Goal: Find specific page/section: Find specific page/section

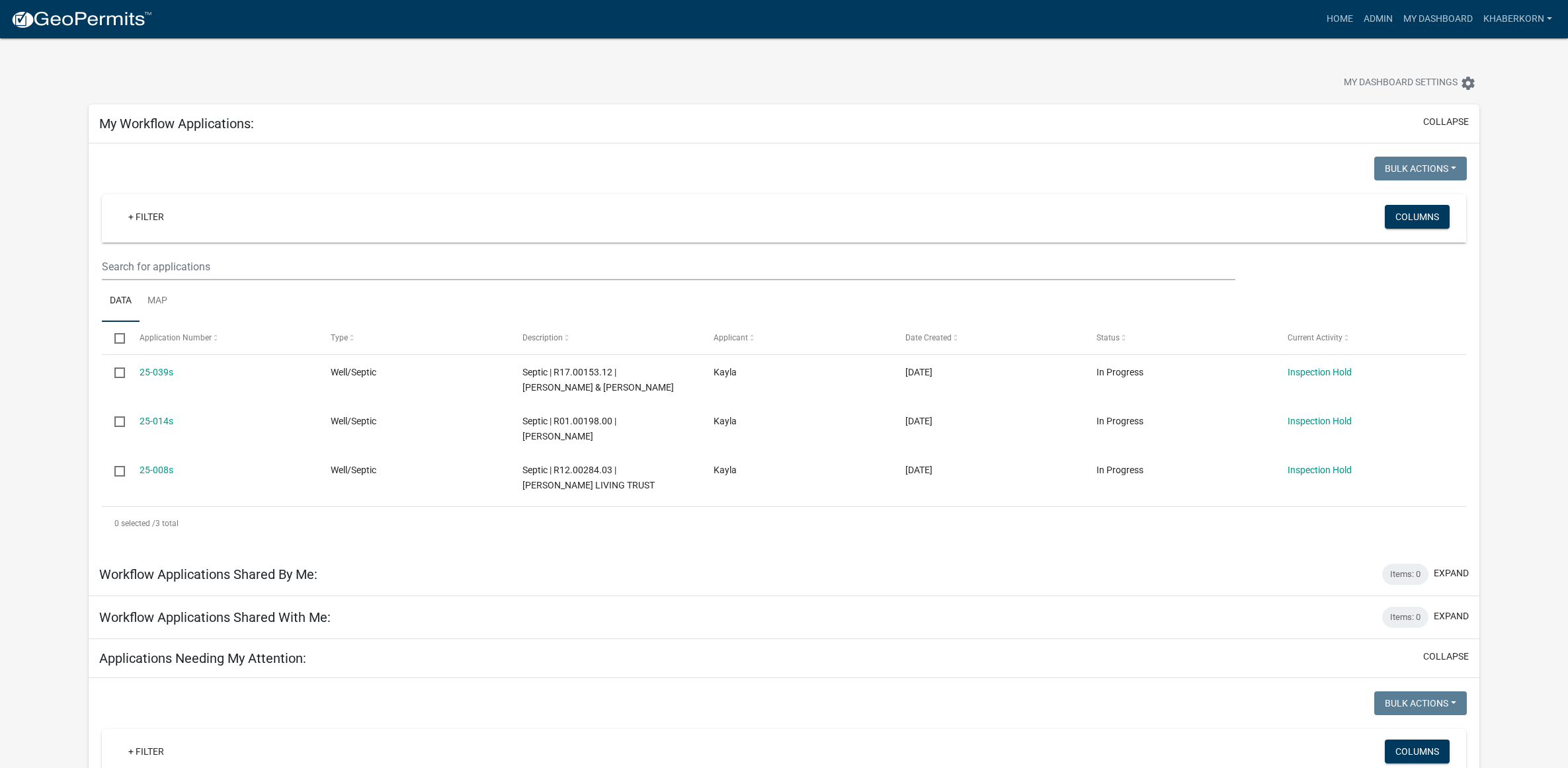
scroll to position [661, 0]
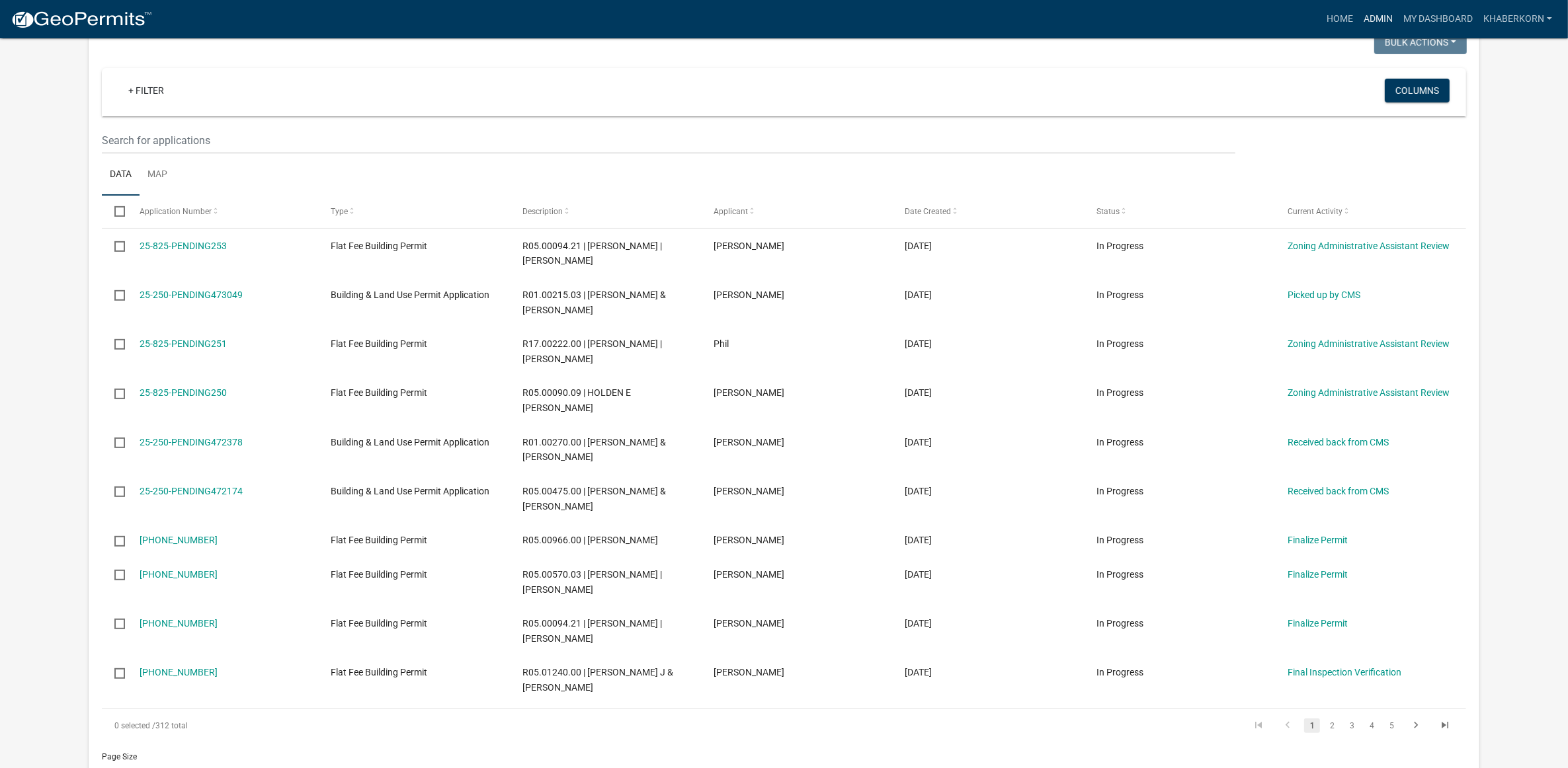
click at [1373, 16] on link "Admin" at bounding box center [1378, 19] width 40 height 25
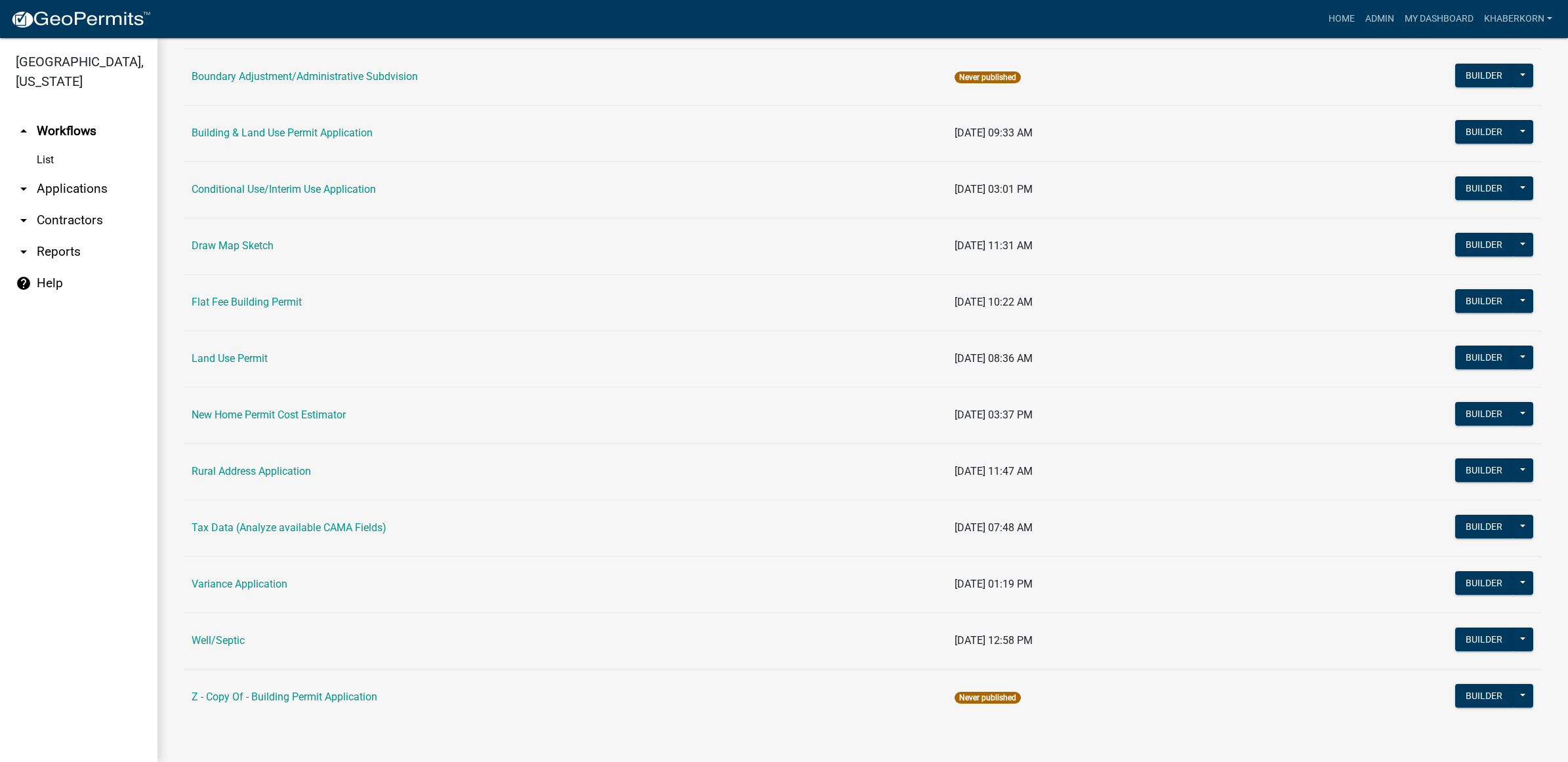
scroll to position [179, 0]
click at [238, 643] on link "Well/Septic" at bounding box center [218, 640] width 53 height 13
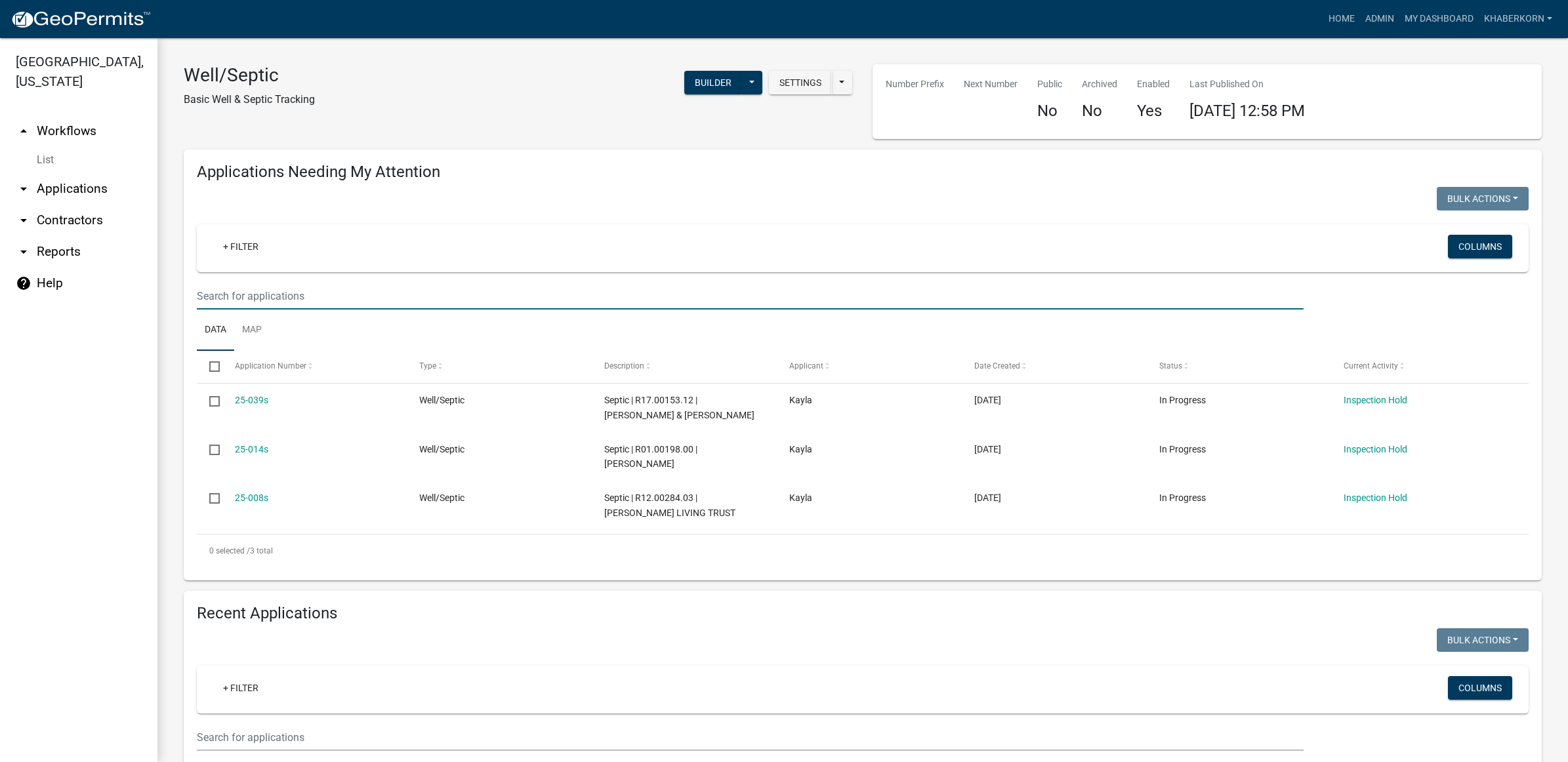
click at [257, 296] on input "text" at bounding box center [750, 296] width 1107 height 27
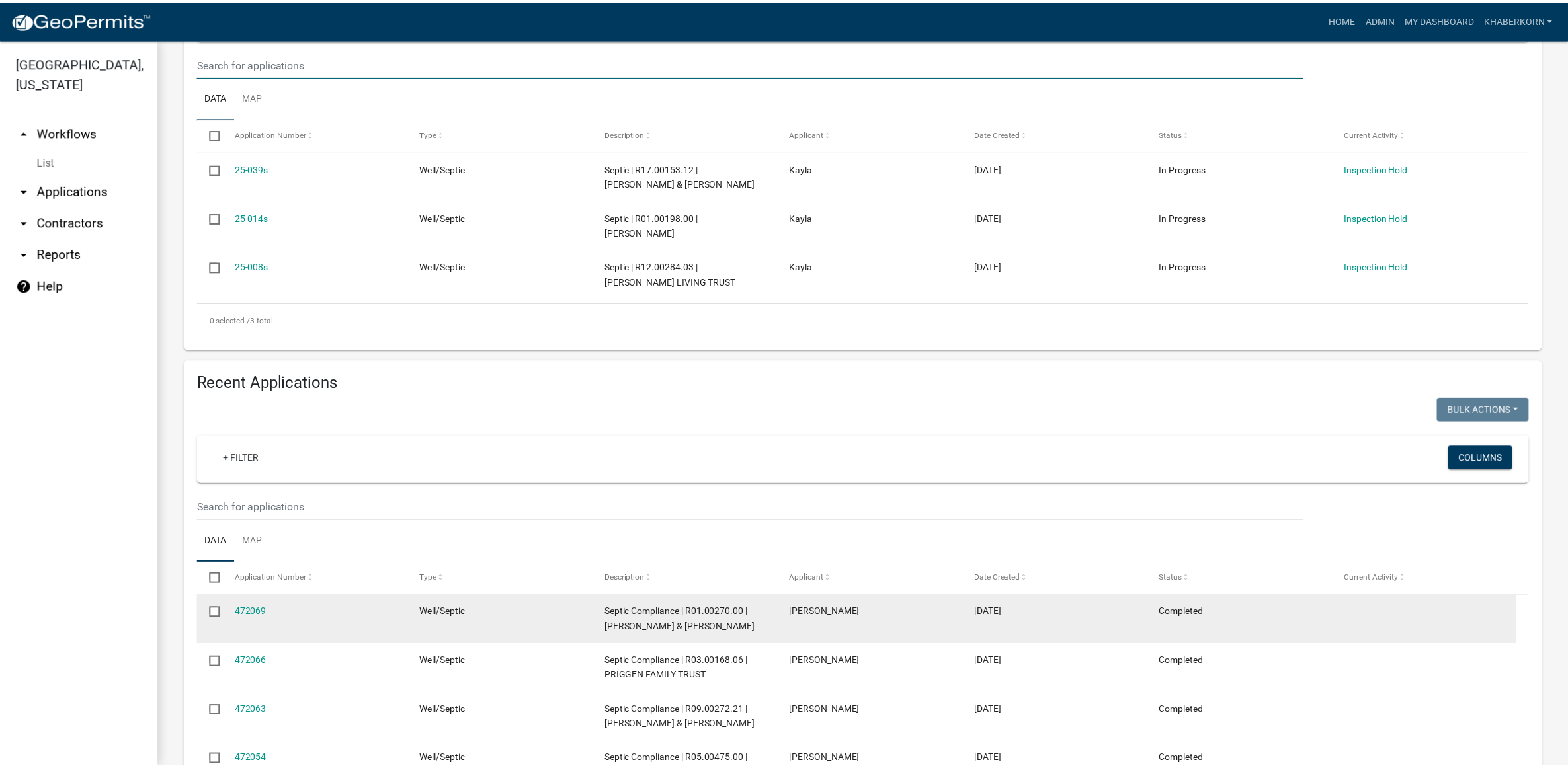
scroll to position [248, 0]
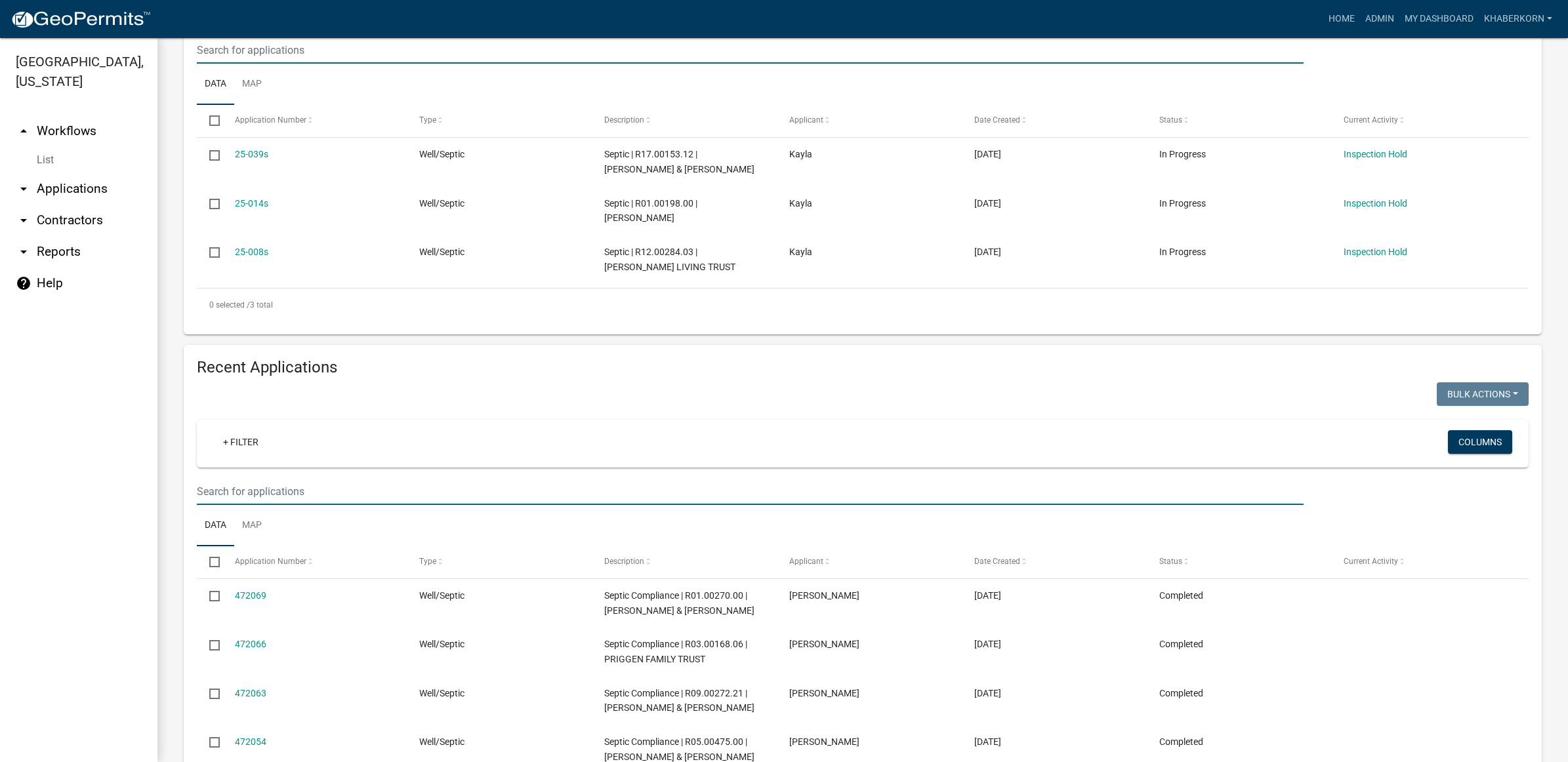
click at [667, 490] on input "text" at bounding box center [750, 492] width 1107 height 27
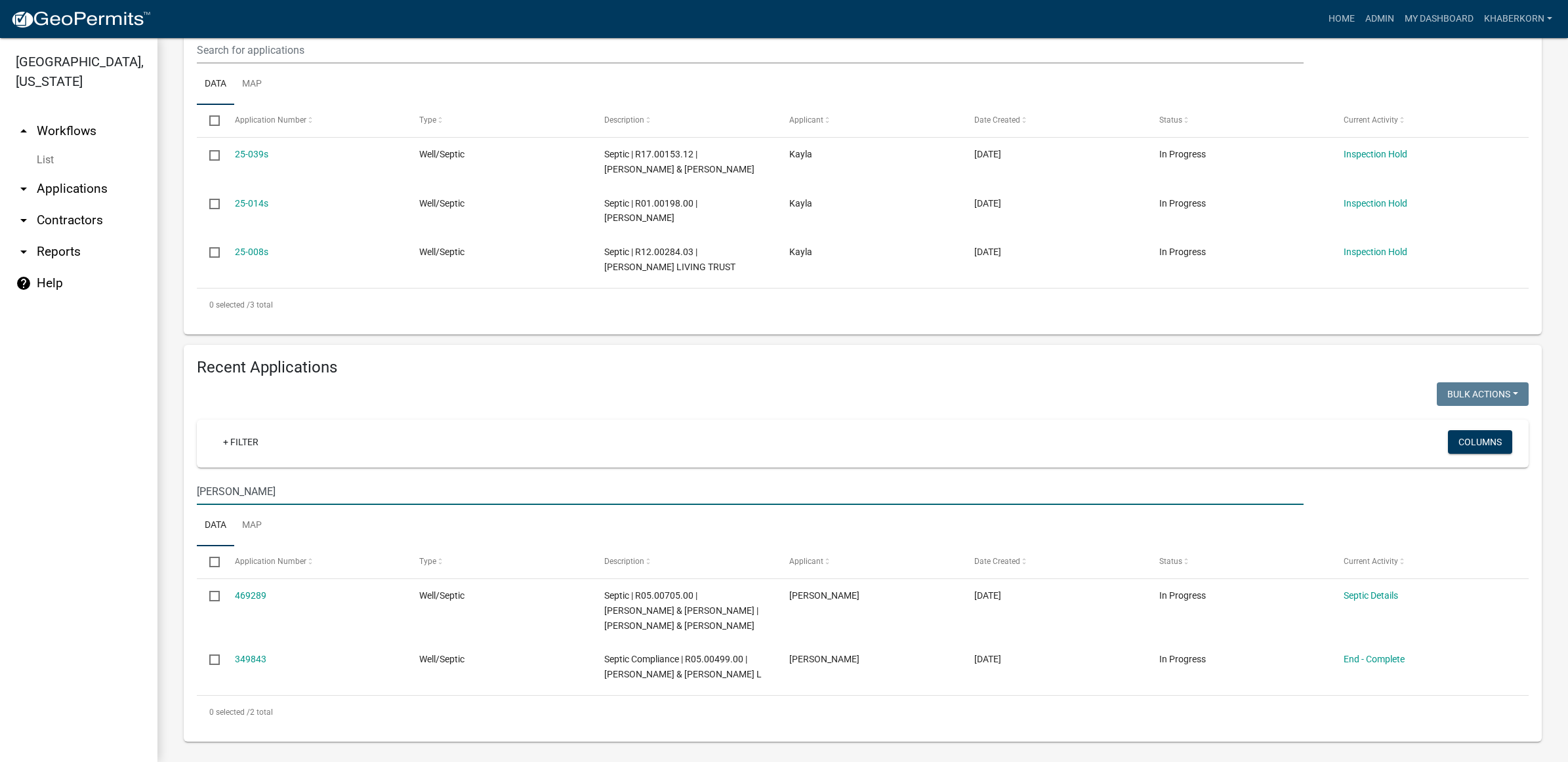
type input "[PERSON_NAME]"
click at [1447, 15] on link "My Dashboard" at bounding box center [1438, 19] width 79 height 25
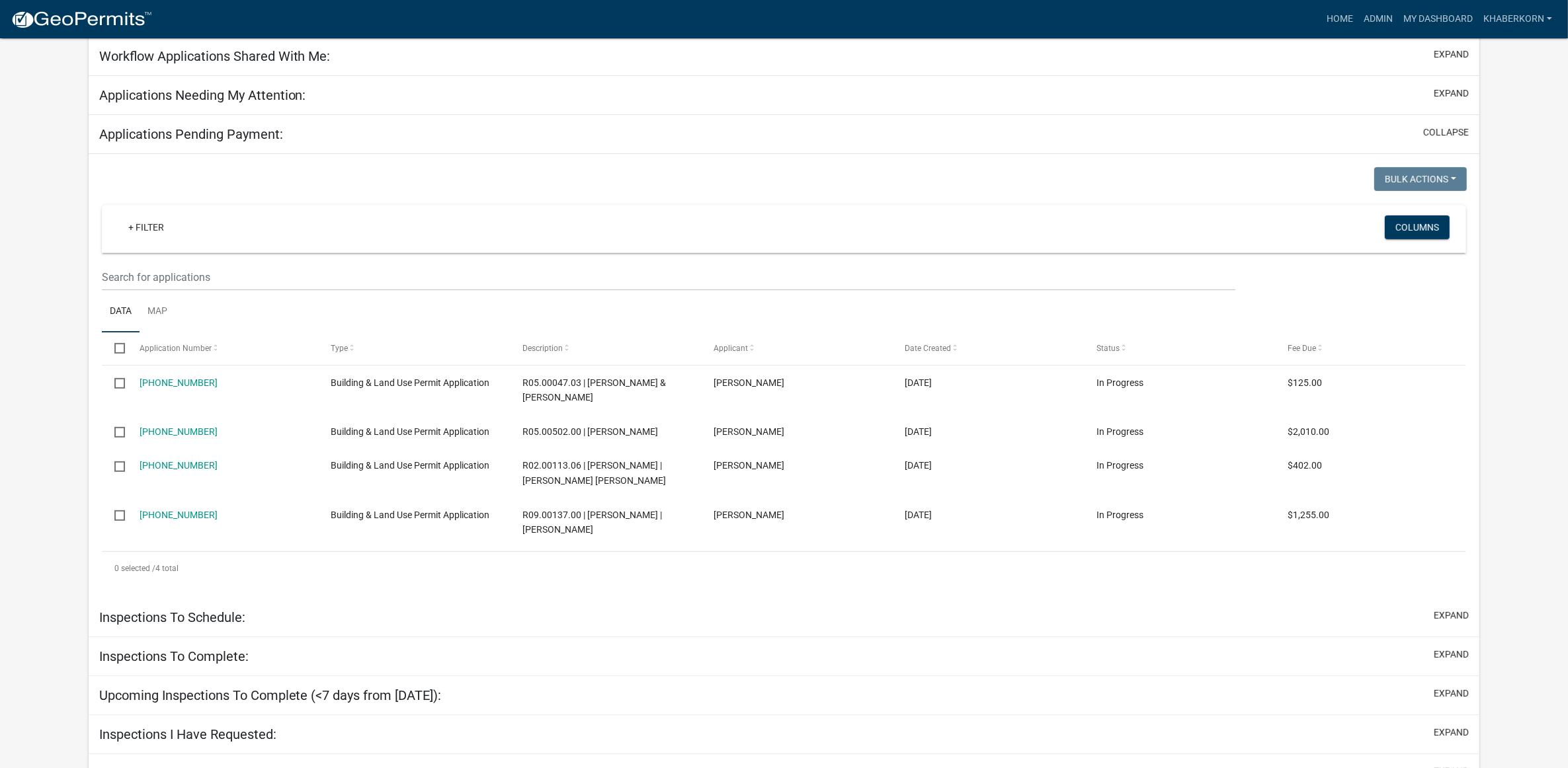
scroll to position [558, 0]
